Goal: Transaction & Acquisition: Purchase product/service

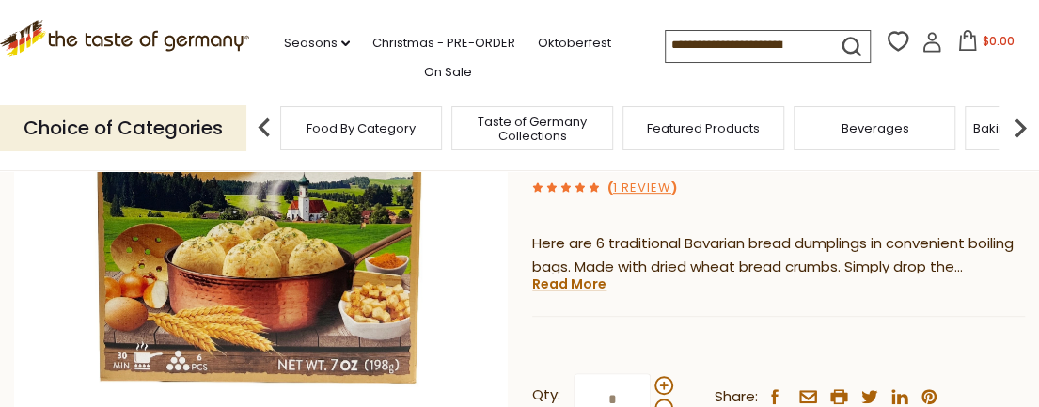
scroll to position [357, 0]
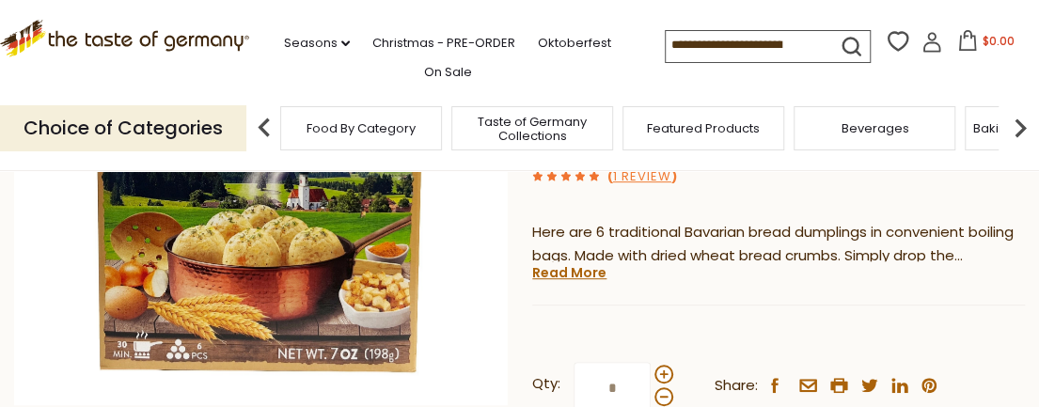
click at [1026, 87] on div "Choice of Categories Food By Category Taste of Germany Collections Featured Pro…" at bounding box center [519, 129] width 1039 height 84
drag, startPoint x: 1026, startPoint y: 86, endPoint x: 1020, endPoint y: 112, distance: 27.1
click at [1020, 112] on div "Choice of Categories Food By Category Taste of Germany Collections Featured Pro…" at bounding box center [519, 129] width 1039 height 84
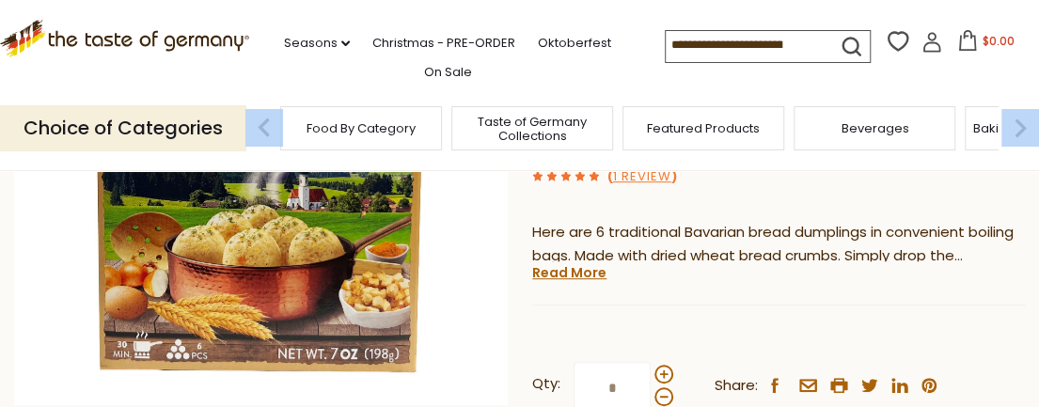
click at [1020, 112] on img at bounding box center [1021, 128] width 38 height 38
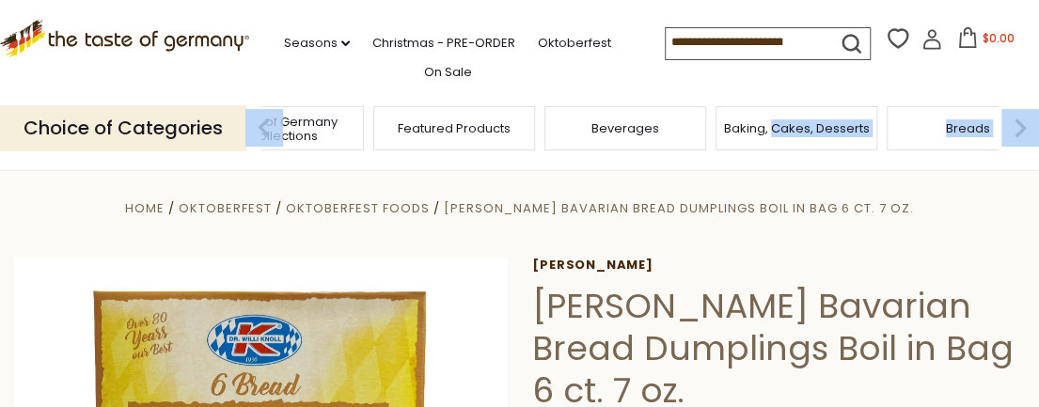
scroll to position [0, 0]
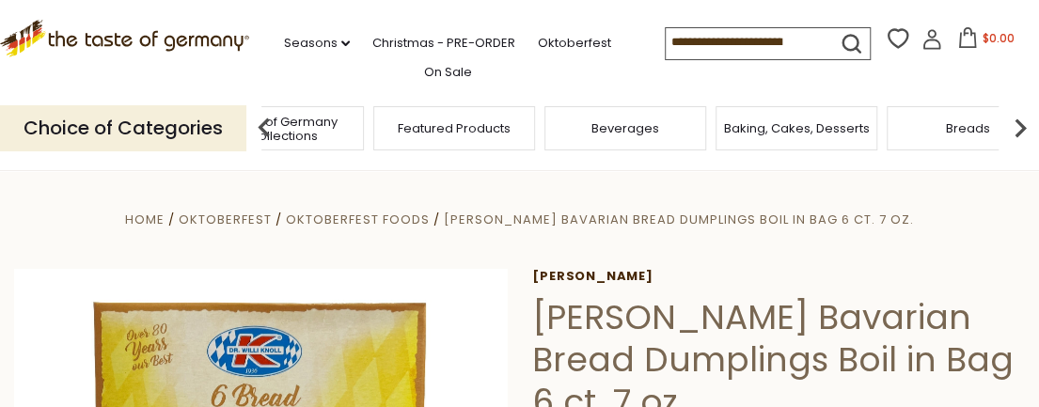
click at [1038, 38] on div "Compare Compare up to 4 items: Clear Selection Compare search_icon" at bounding box center [852, 42] width 374 height 37
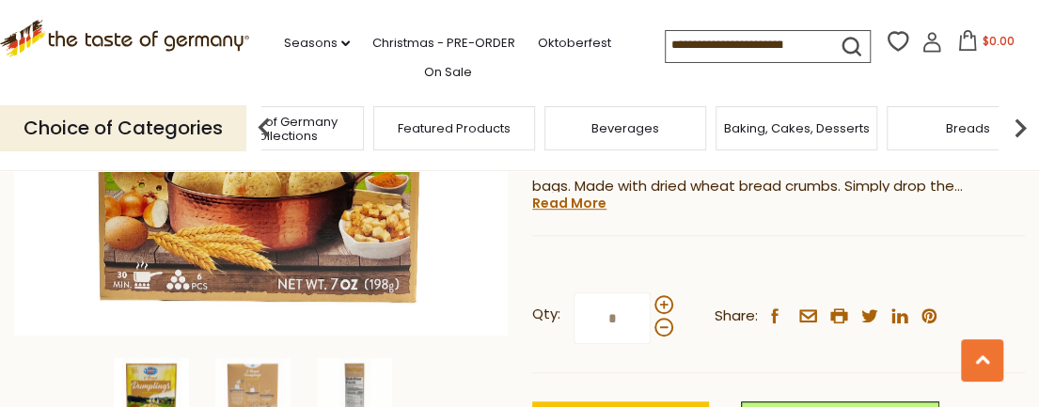
scroll to position [476, 0]
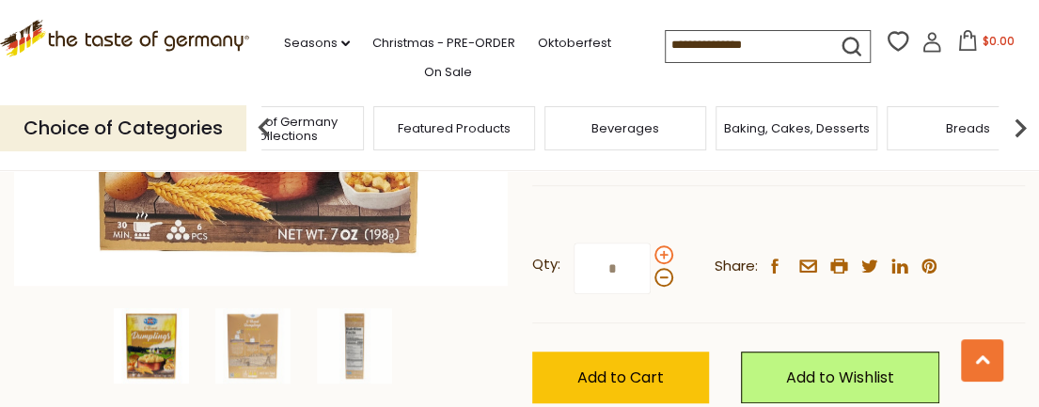
click at [660, 254] on span at bounding box center [664, 255] width 19 height 19
click at [651, 254] on input "*" at bounding box center [612, 269] width 77 height 52
click at [660, 277] on span at bounding box center [664, 277] width 19 height 19
click at [651, 277] on input "*" at bounding box center [612, 269] width 77 height 52
click at [664, 255] on span at bounding box center [664, 255] width 19 height 19
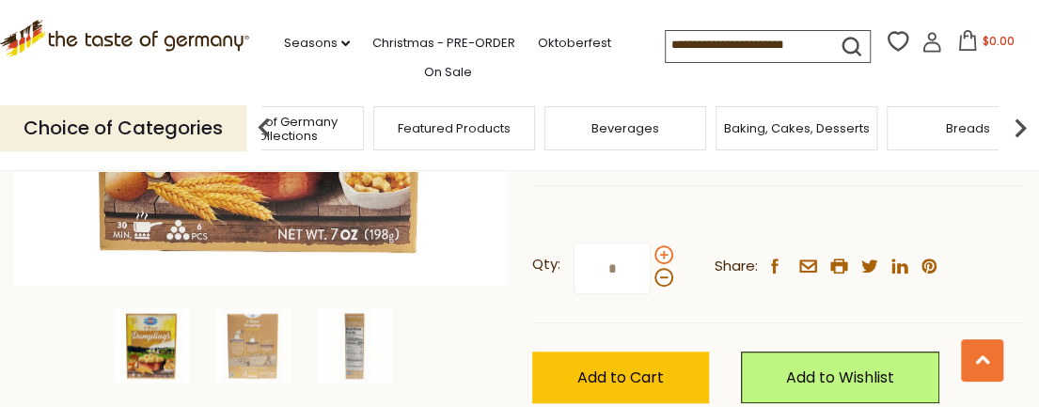
click at [651, 255] on input "*" at bounding box center [612, 269] width 77 height 52
click at [662, 273] on span at bounding box center [664, 277] width 19 height 19
click at [651, 273] on input "*" at bounding box center [612, 269] width 77 height 52
type input "*"
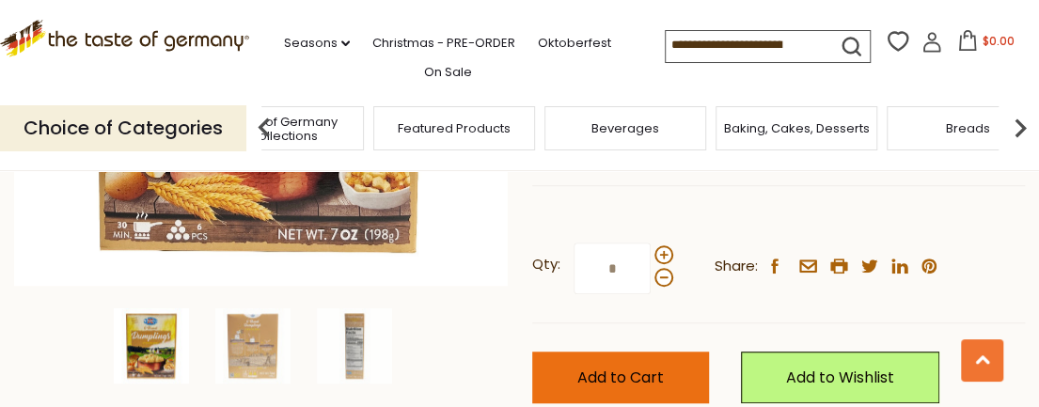
click at [653, 367] on span "Add to Cart" at bounding box center [621, 378] width 87 height 22
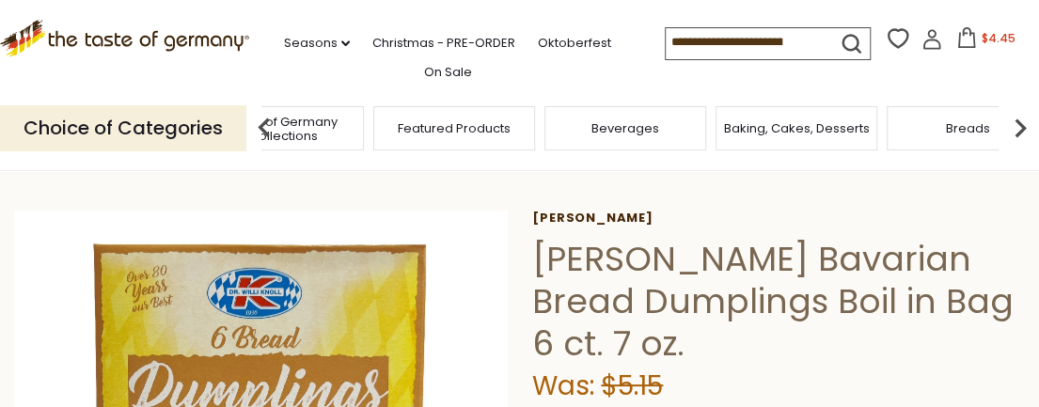
scroll to position [0, 0]
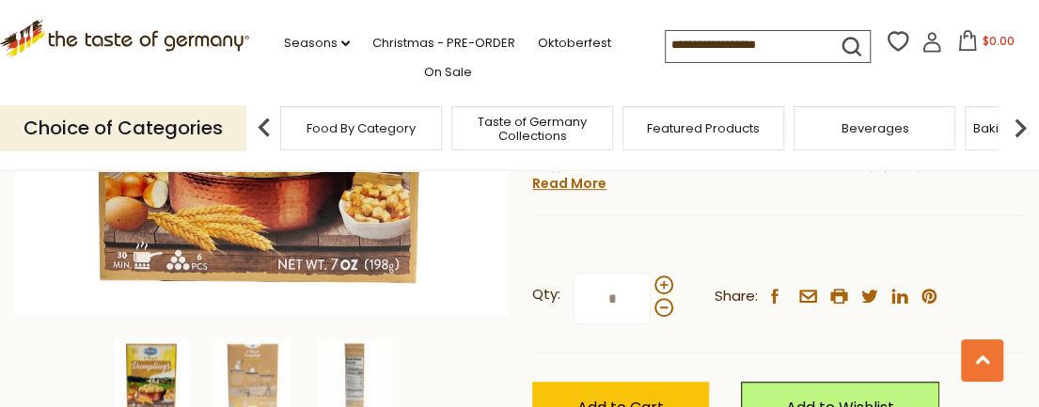
scroll to position [452, 0]
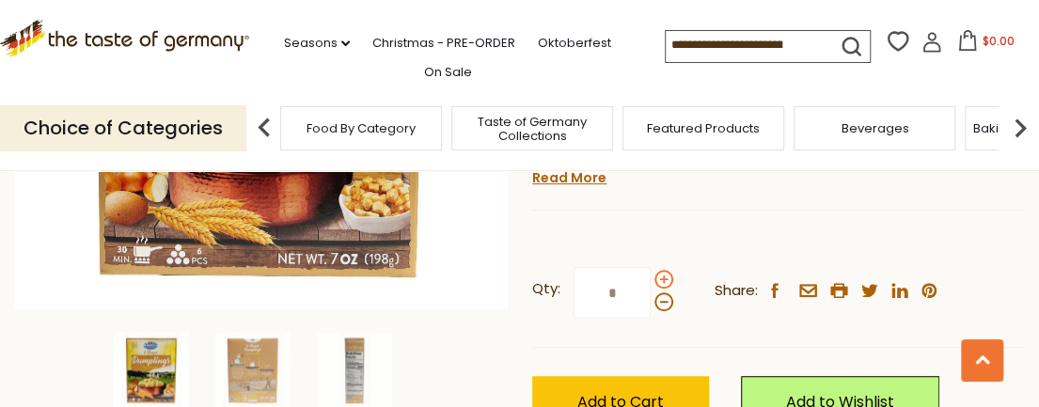
click at [657, 277] on span at bounding box center [664, 279] width 19 height 19
click at [651, 277] on input "*" at bounding box center [612, 293] width 77 height 52
type input "*"
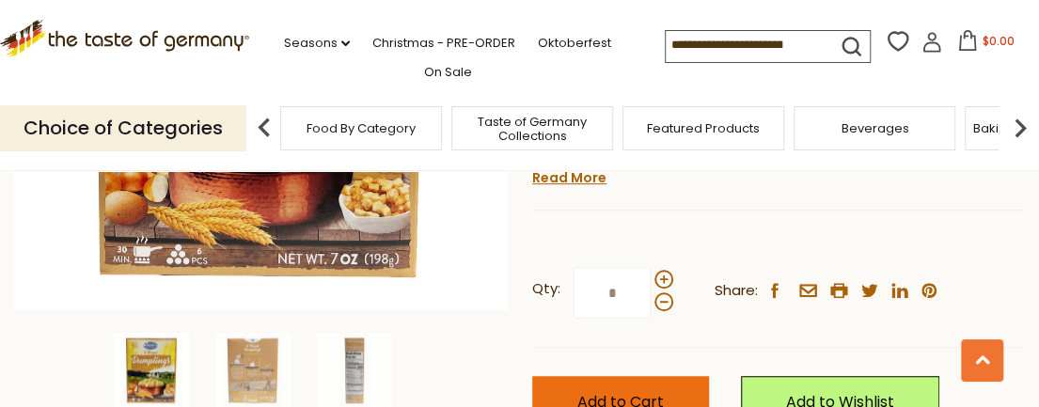
click at [645, 383] on button "Add to Cart" at bounding box center [620, 402] width 177 height 52
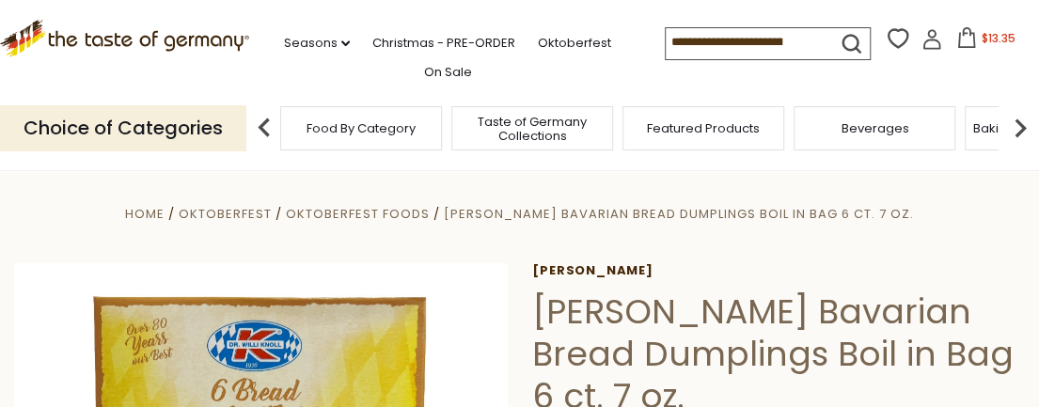
scroll to position [0, 0]
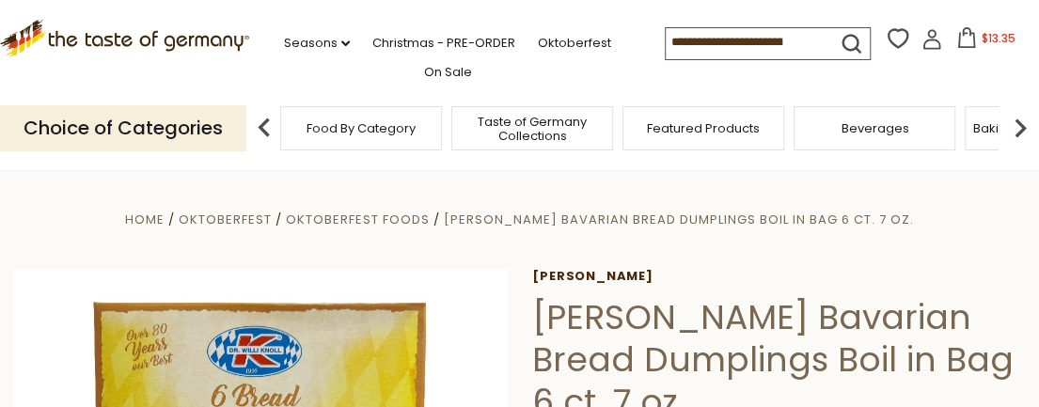
click at [959, 37] on icon at bounding box center [967, 37] width 21 height 21
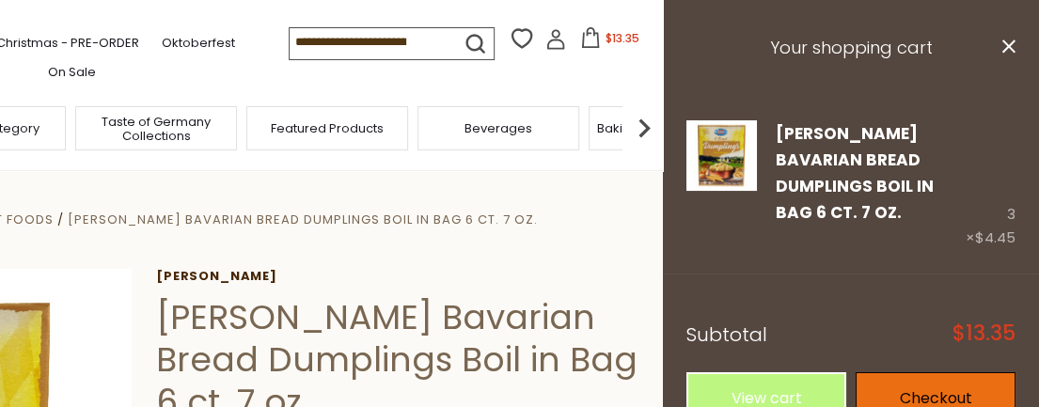
click at [912, 373] on link "Checkout" at bounding box center [936, 399] width 160 height 52
